Goal: Transaction & Acquisition: Purchase product/service

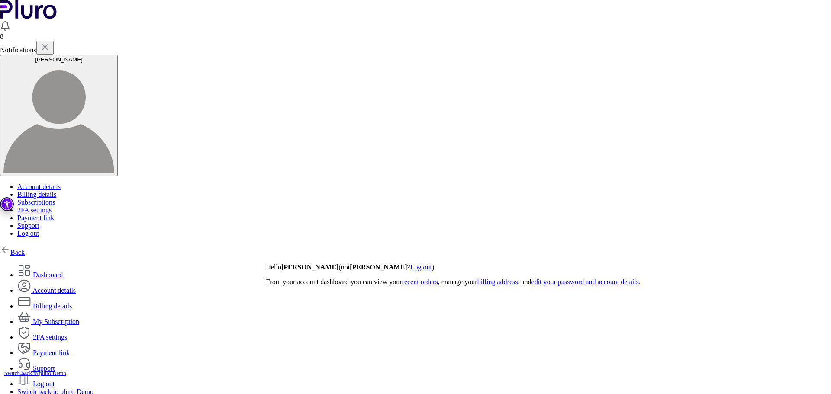
click at [25, 249] on link "Back" at bounding box center [12, 252] width 25 height 7
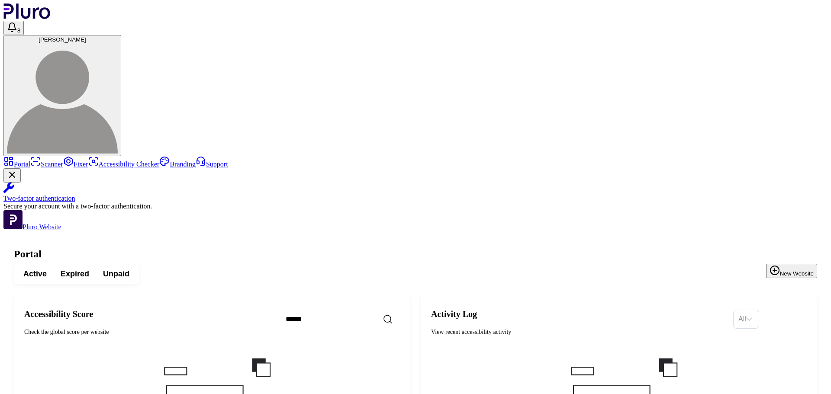
click at [89, 269] on span "Expired" at bounding box center [75, 274] width 29 height 10
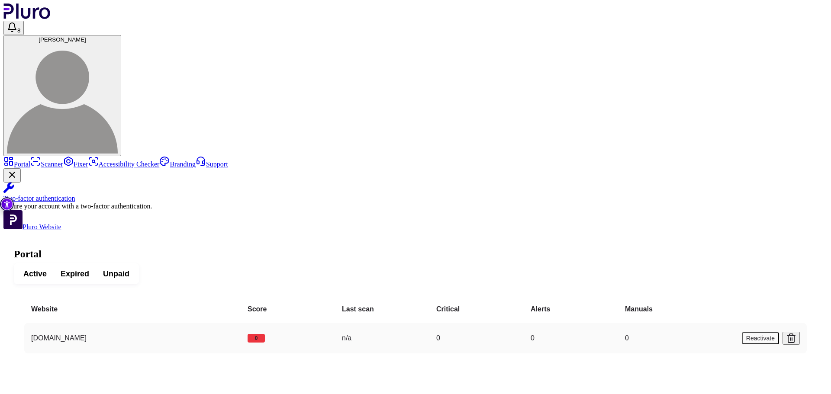
click at [756, 332] on button "Reactivate" at bounding box center [760, 338] width 37 height 12
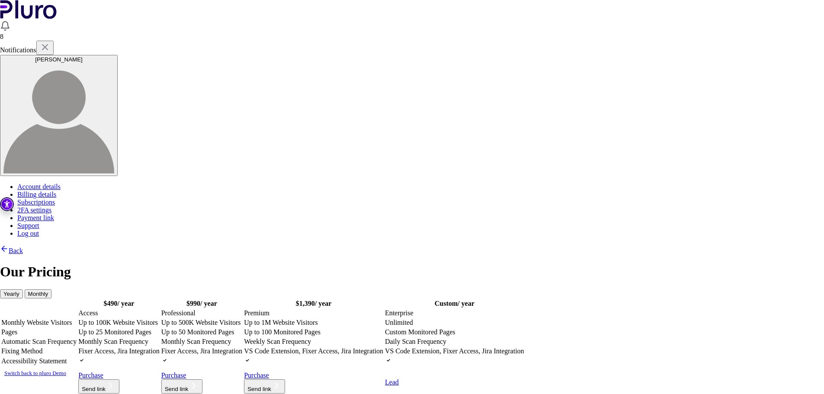
click at [160, 337] on td "Monthly Scan Frequency" at bounding box center [119, 341] width 82 height 9
click at [114, 372] on link "Purchase" at bounding box center [95, 375] width 35 height 7
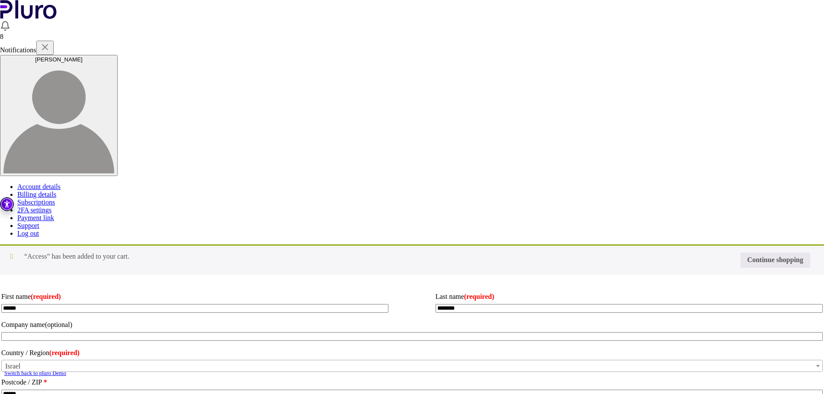
click at [0, 0] on input "Coupon:" at bounding box center [0, 0] width 0 height 0
type input "********"
click at [0, 0] on button "Apply coupon" at bounding box center [0, 0] width 0 height 0
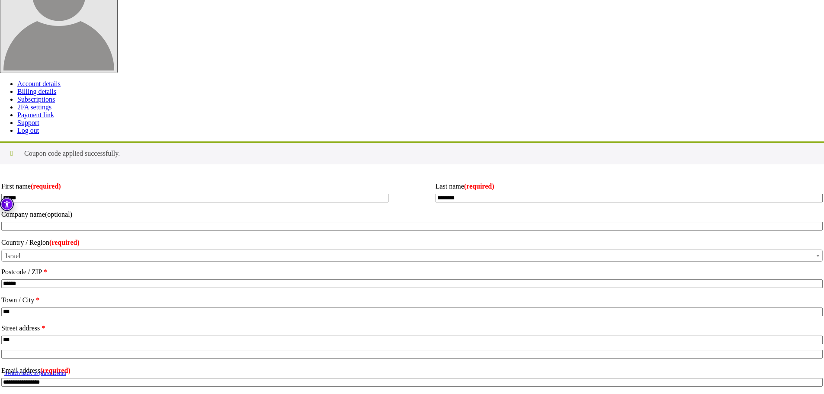
scroll to position [210, 0]
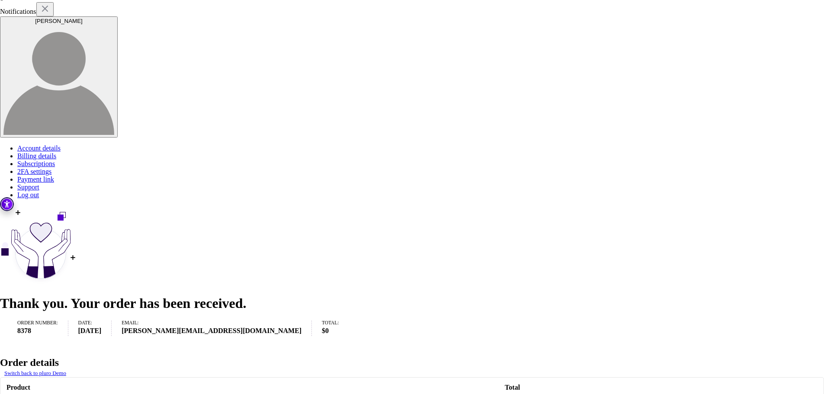
scroll to position [241, 0]
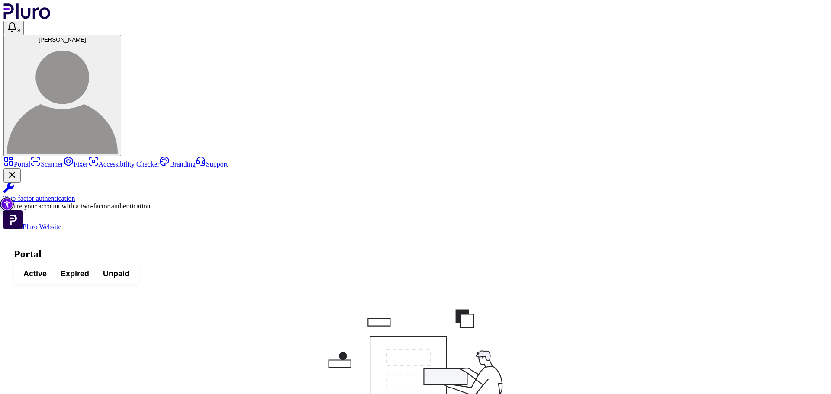
click at [47, 269] on span "Active" at bounding box center [34, 274] width 23 height 10
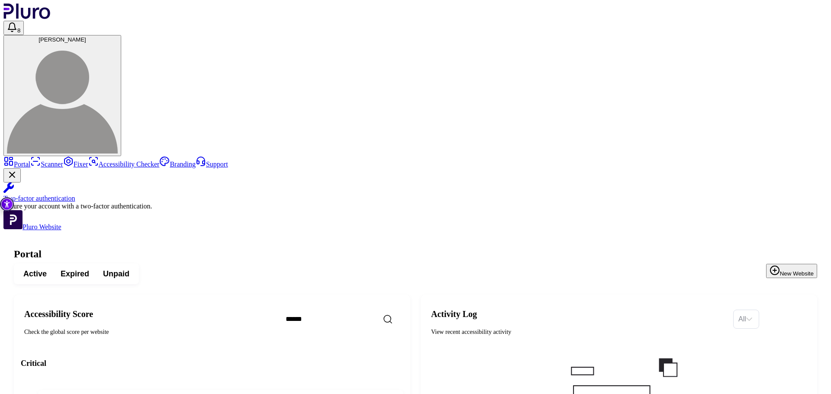
click at [350, 394] on icon "Reset the cache" at bounding box center [345, 401] width 9 height 9
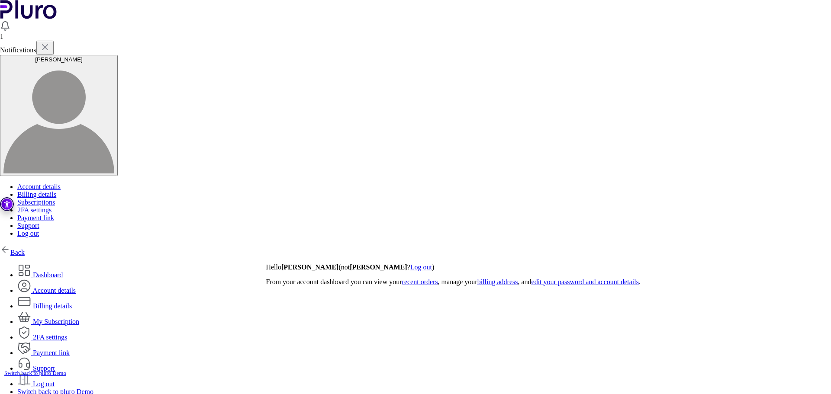
click at [25, 249] on link "Back" at bounding box center [12, 252] width 25 height 7
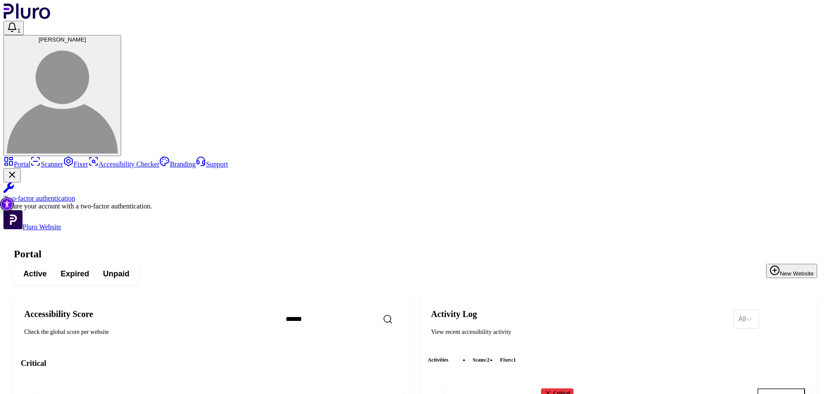
copy h3 "yamajewelry.co.il"
